Goal: Find specific page/section: Find specific page/section

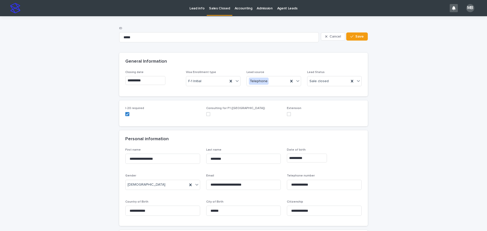
click at [207, 5] on div "Sales Closed" at bounding box center [219, 5] width 25 height 11
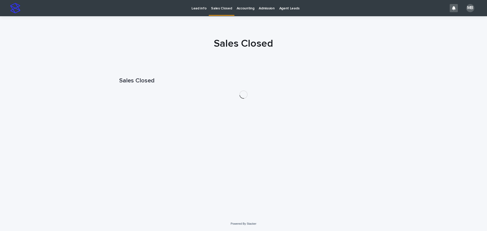
click at [194, 6] on p "Lead info" at bounding box center [199, 5] width 15 height 11
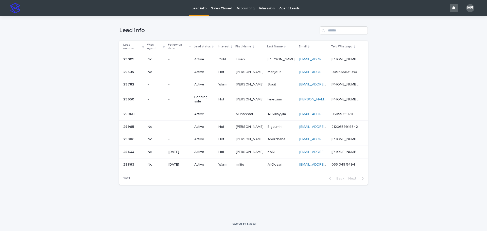
click at [144, 43] on div "Lead number" at bounding box center [133, 46] width 21 height 9
click at [57, 49] on div "Loading... Saving… Loading... Saving… Lead info Lead number With agent Follow-u…" at bounding box center [243, 116] width 487 height 200
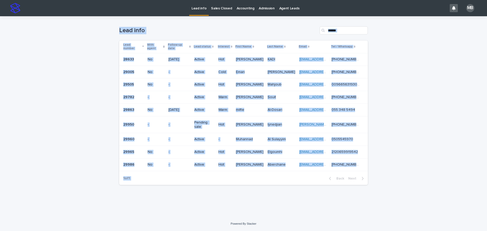
drag, startPoint x: 69, startPoint y: 37, endPoint x: 443, endPoint y: 167, distance: 396.2
click at [445, 168] on div "Loading... Saving… Loading... Saving… Lead info Lead number With agent Follow-u…" at bounding box center [243, 116] width 487 height 200
click at [443, 166] on div "Loading... Saving… Loading... Saving… Lead info Lead number With agent Follow-u…" at bounding box center [243, 116] width 487 height 200
